Goal: Task Accomplishment & Management: Complete application form

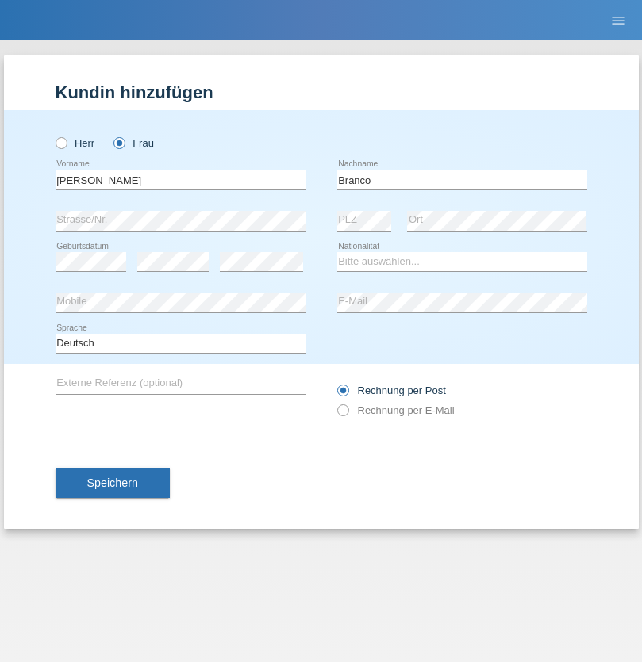
type input "Branco"
select select "PT"
select select "C"
select select "01"
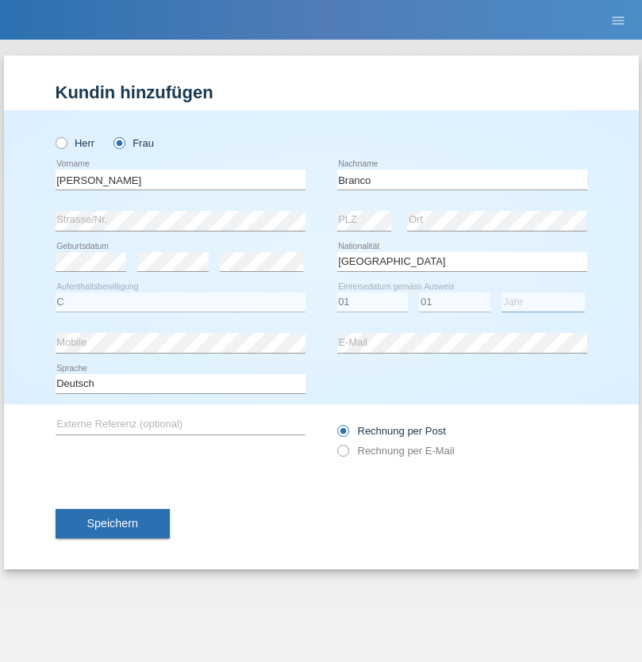
select select "1998"
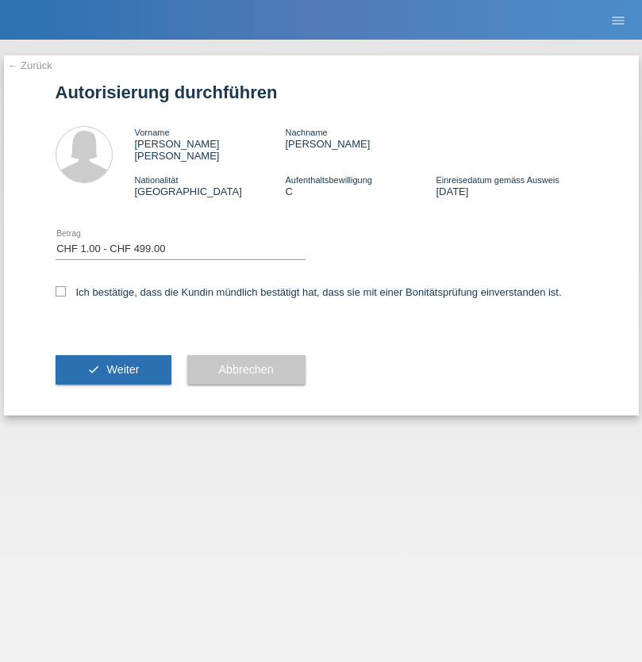
select select "1"
checkbox input "true"
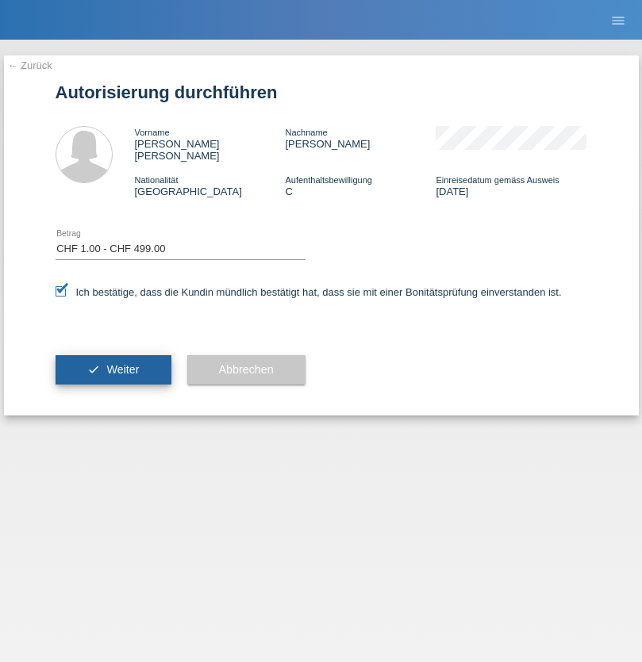
click at [113, 363] on span "Weiter" at bounding box center [122, 369] width 33 height 13
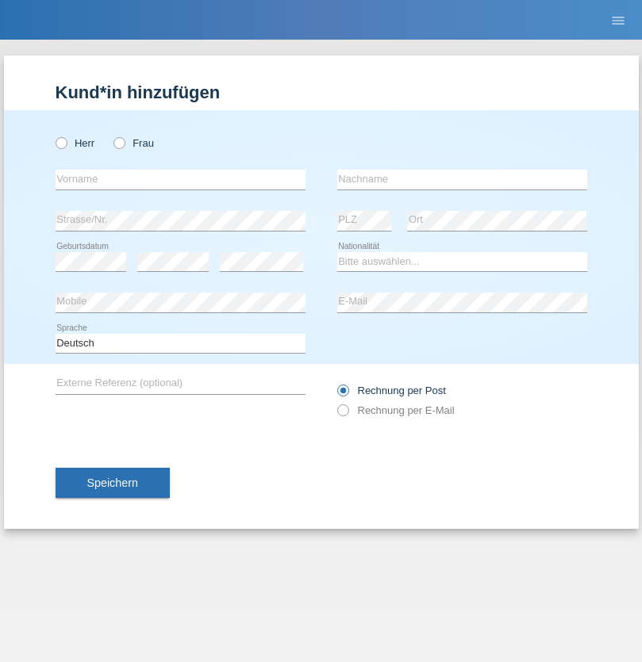
radio input "true"
click at [180, 179] on input "text" at bounding box center [181, 180] width 250 height 20
type input "[PERSON_NAME]"
click at [462, 179] on input "text" at bounding box center [462, 180] width 250 height 20
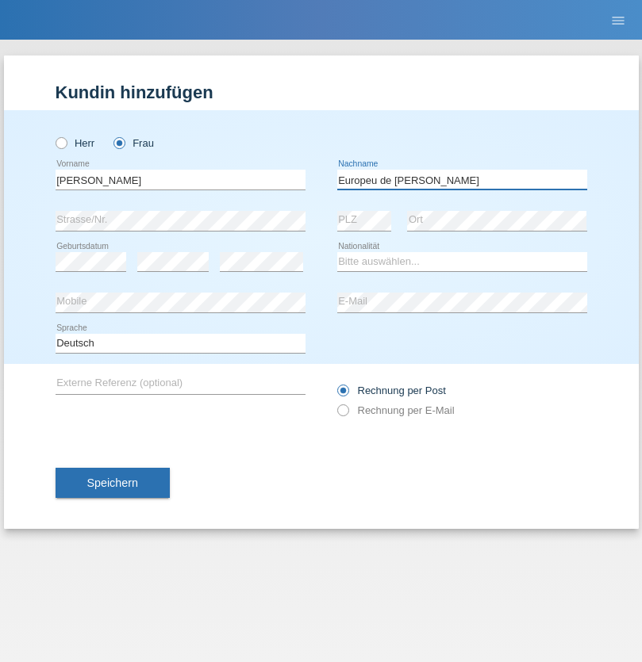
type input "Europeu de [PERSON_NAME]"
select select "CH"
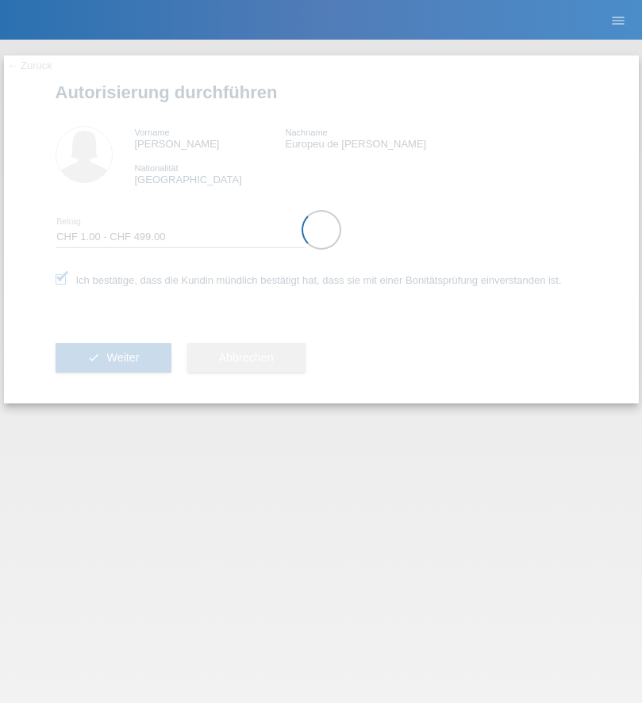
select select "1"
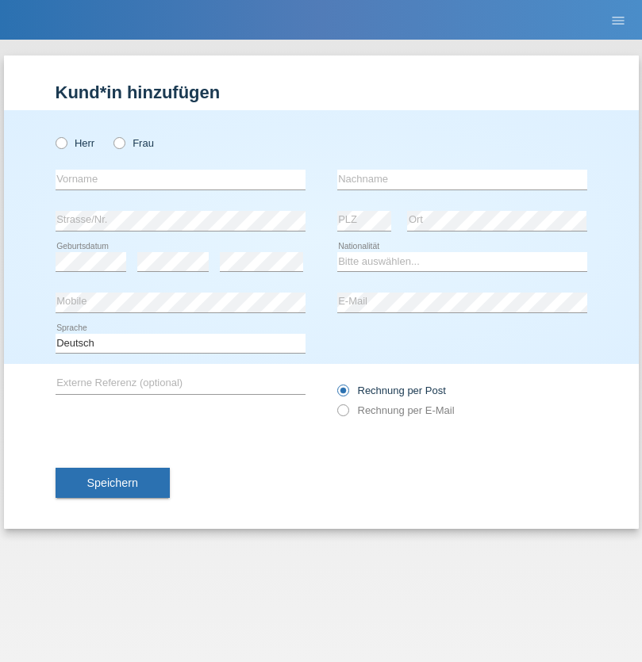
radio input "true"
click at [180, 179] on input "text" at bounding box center [181, 180] width 250 height 20
type input "[PERSON_NAME]"
click at [462, 179] on input "text" at bounding box center [462, 180] width 250 height 20
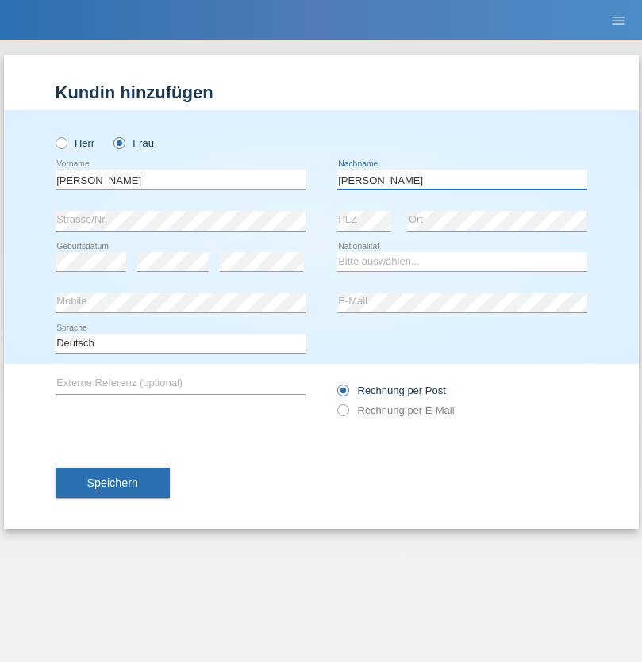
type input "[PERSON_NAME]"
select select "PT"
select select "C"
select select "01"
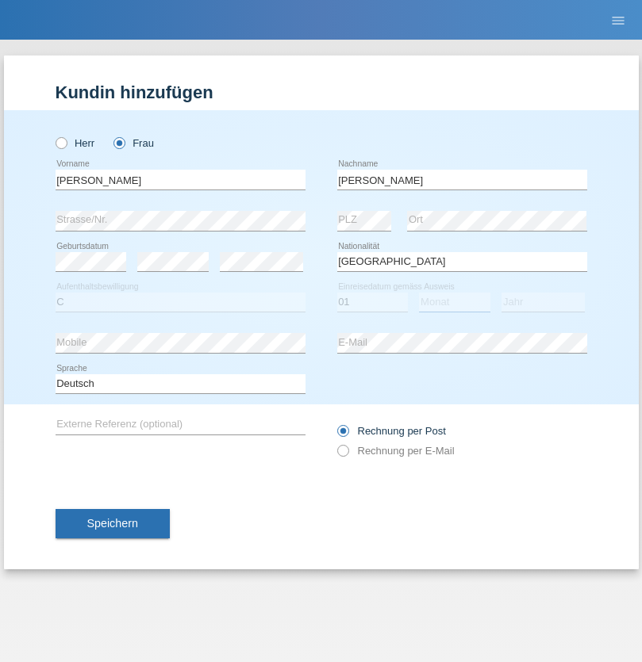
select select "01"
select select "1998"
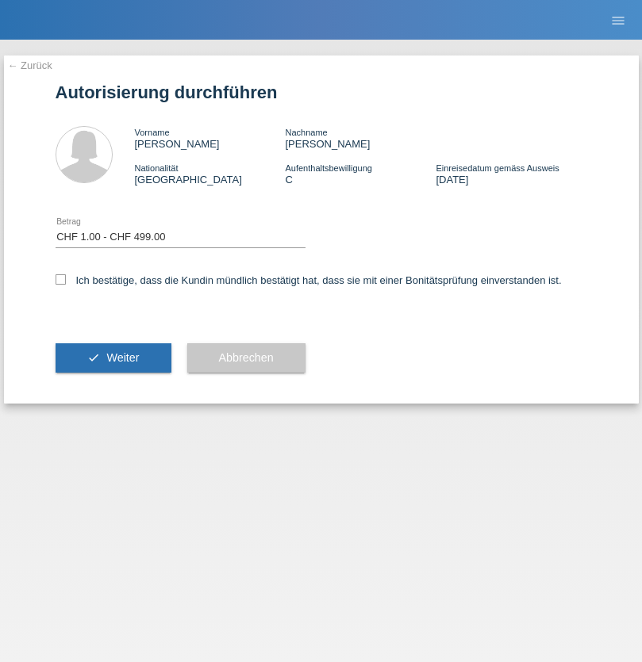
select select "1"
checkbox input "true"
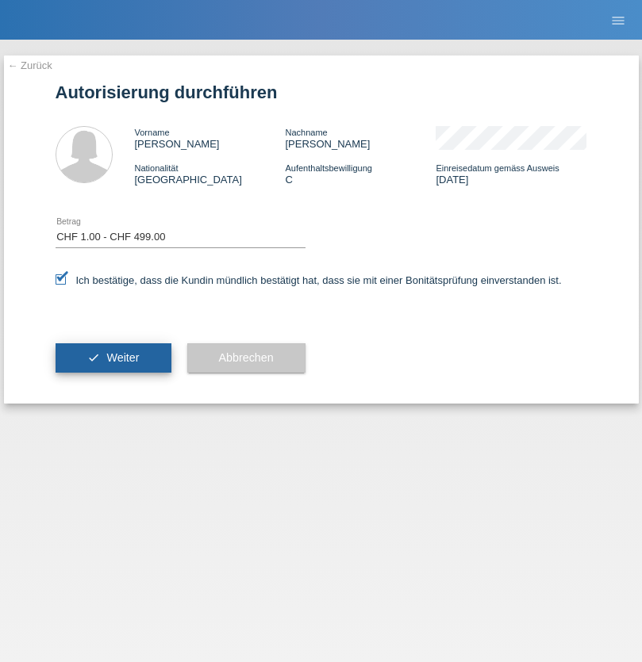
click at [113, 358] on span "Weiter" at bounding box center [122, 357] width 33 height 13
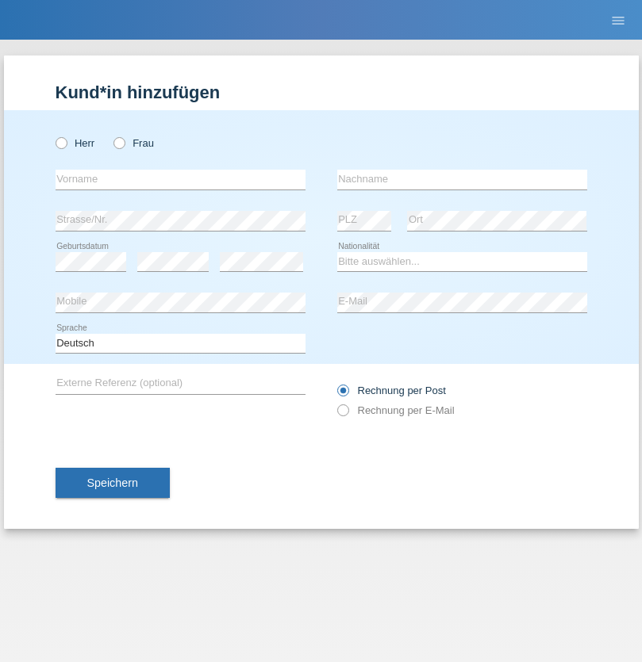
radio input "true"
click at [180, 179] on input "text" at bounding box center [181, 180] width 250 height 20
type input "Oliver"
click at [462, 179] on input "text" at bounding box center [462, 180] width 250 height 20
type input "Hager"
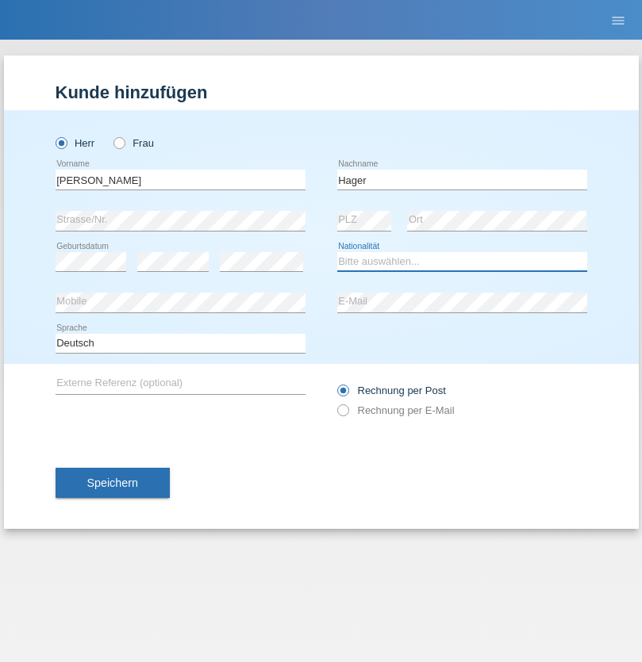
select select "CH"
